Goal: Information Seeking & Learning: Learn about a topic

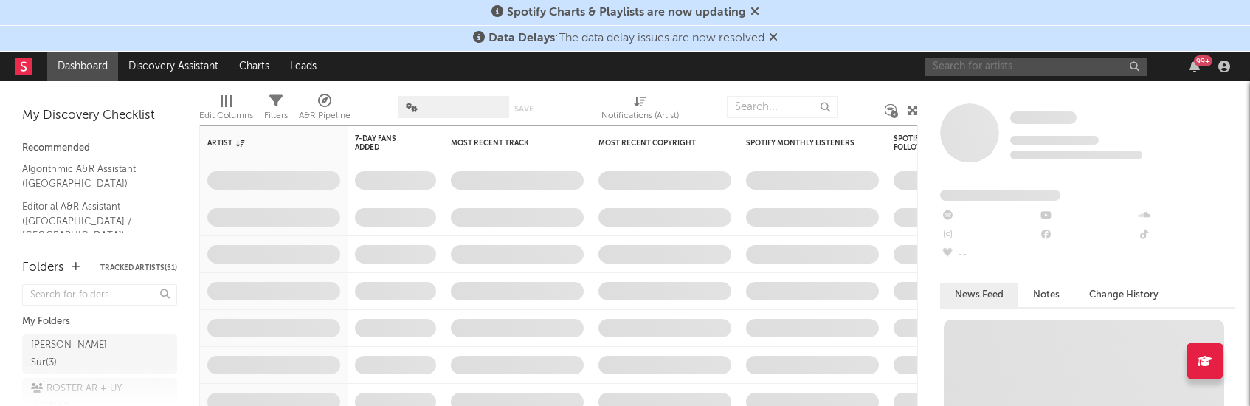
click at [962, 63] on input "text" at bounding box center [1035, 67] width 221 height 18
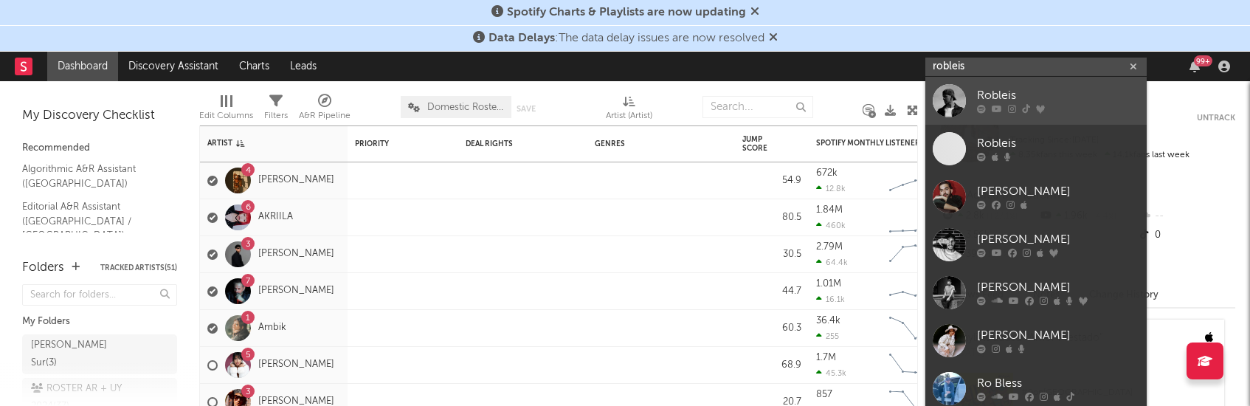
type input "robleis"
click at [1039, 88] on div "Robleis" at bounding box center [1058, 96] width 162 height 18
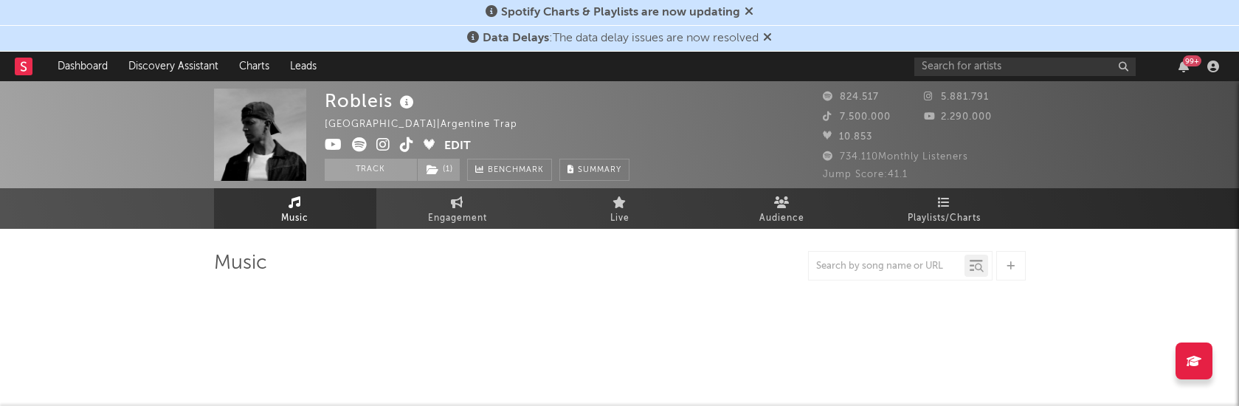
select select "6m"
